Goal: Register for event/course

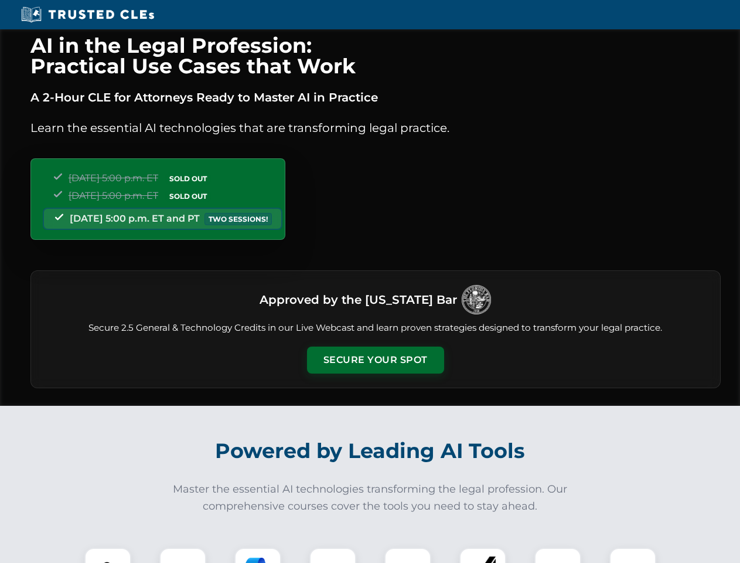
click at [375, 360] on button "Secure Your Spot" at bounding box center [375, 359] width 137 height 27
click at [108, 555] on img at bounding box center [108, 571] width 34 height 34
click at [183, 555] on div at bounding box center [182, 571] width 47 height 47
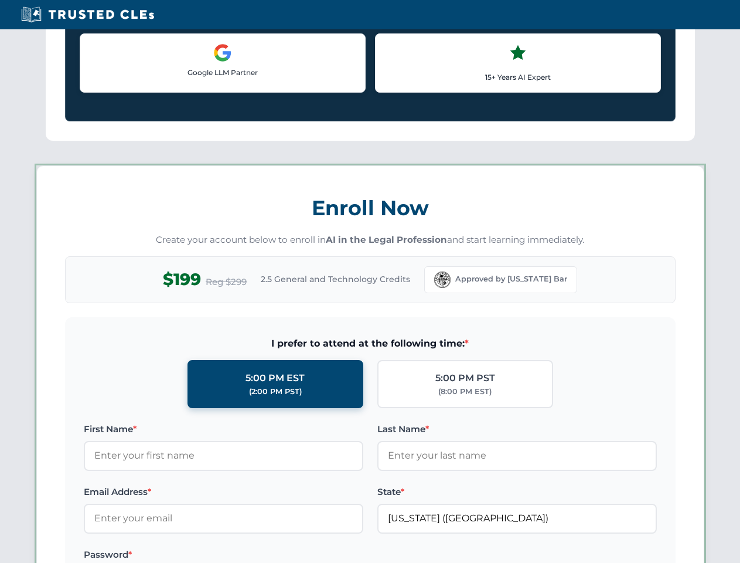
click at [333, 555] on label "Password *" at bounding box center [224, 555] width 280 height 14
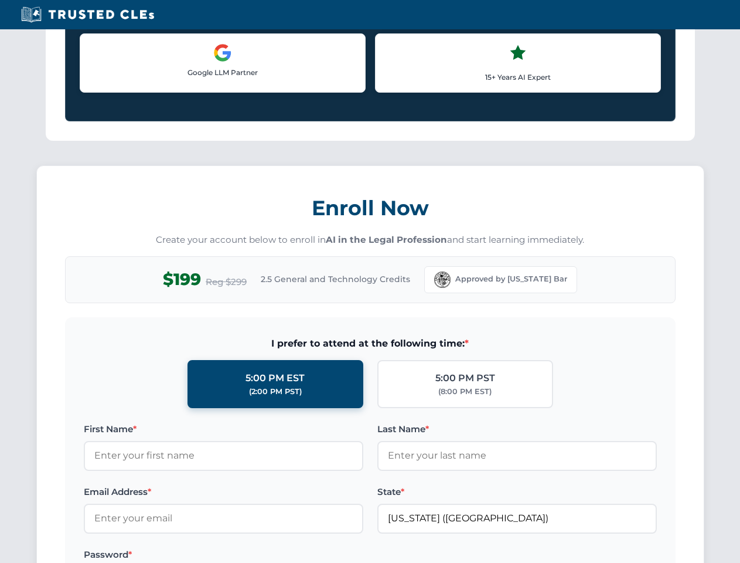
scroll to position [1151, 0]
